Goal: Task Accomplishment & Management: Use online tool/utility

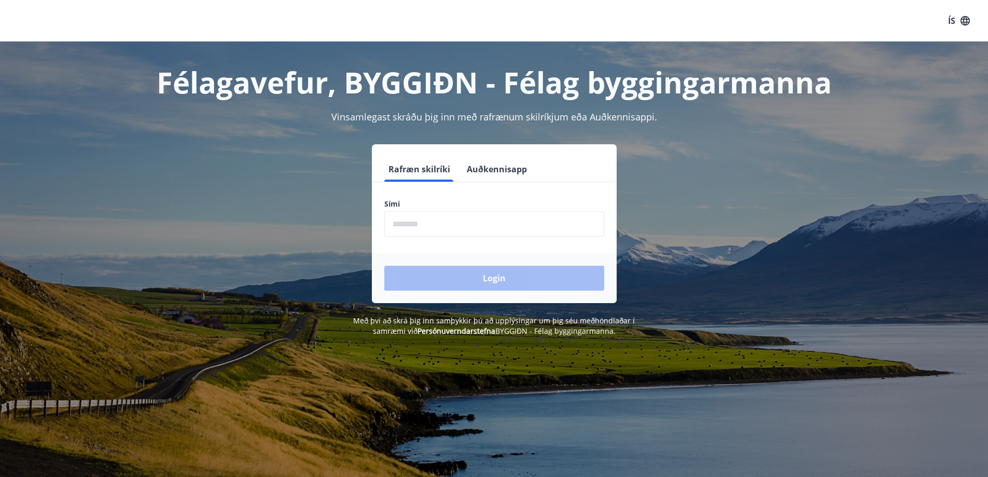
click at [526, 227] on input "phone" at bounding box center [494, 223] width 220 height 25
type input "********"
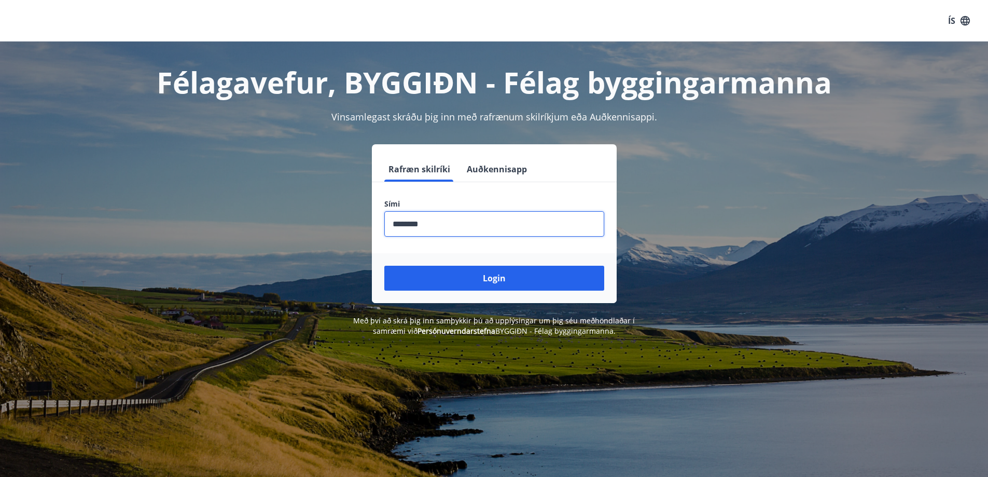
click at [486, 281] on button "Login" at bounding box center [494, 278] width 220 height 25
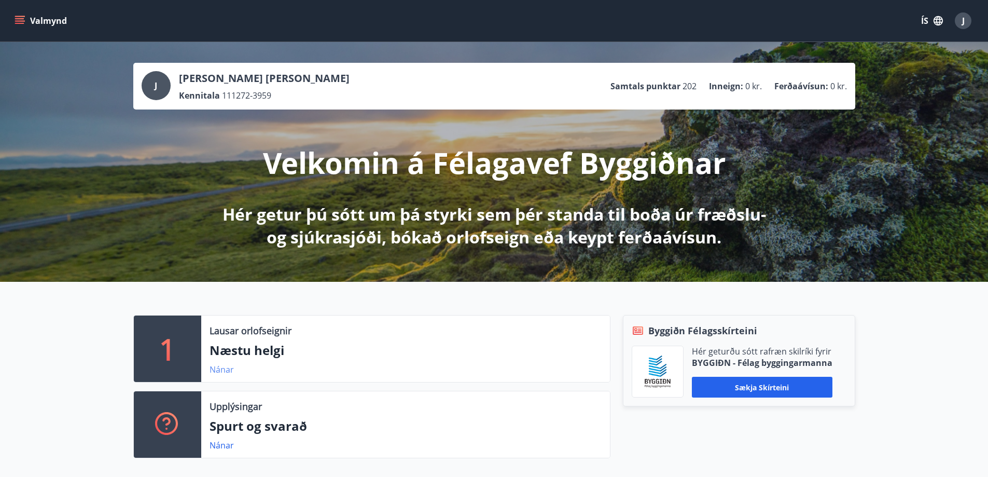
click at [219, 369] on link "Nánar" at bounding box center [222, 369] width 24 height 11
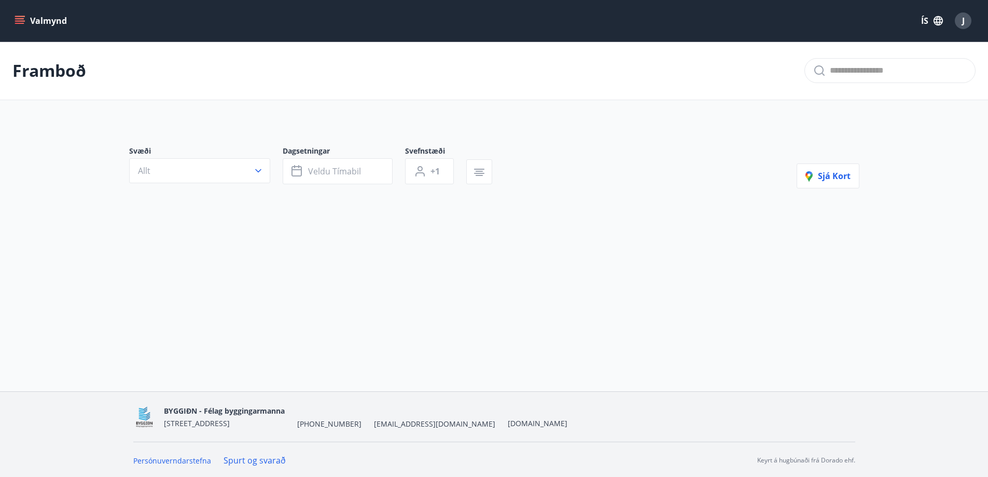
type input "*"
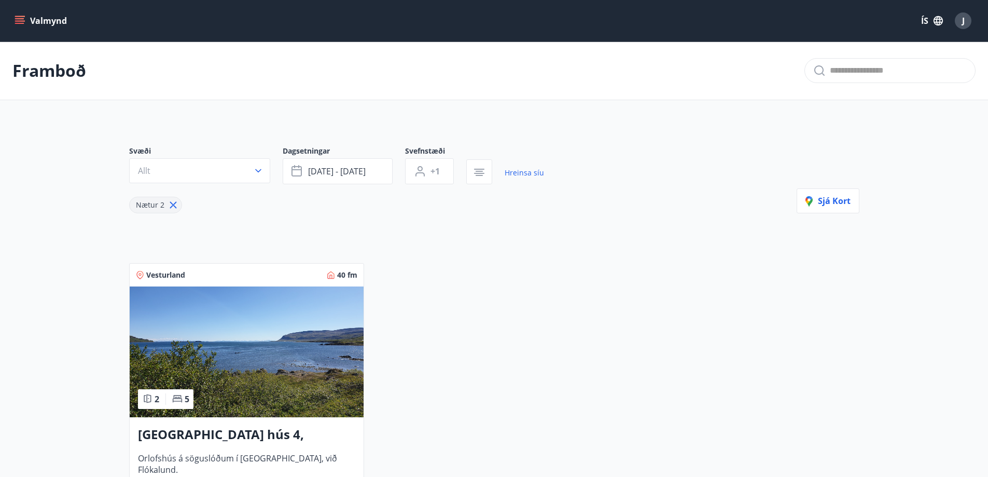
click at [17, 18] on icon "menu" at bounding box center [19, 18] width 9 height 1
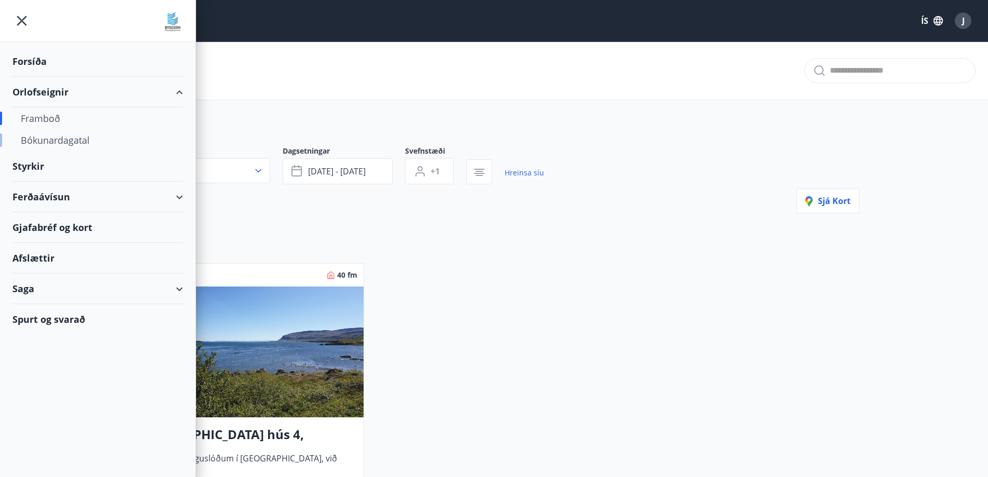
click at [60, 139] on div "Bókunardagatal" at bounding box center [98, 140] width 154 height 22
